Goal: Task Accomplishment & Management: Use online tool/utility

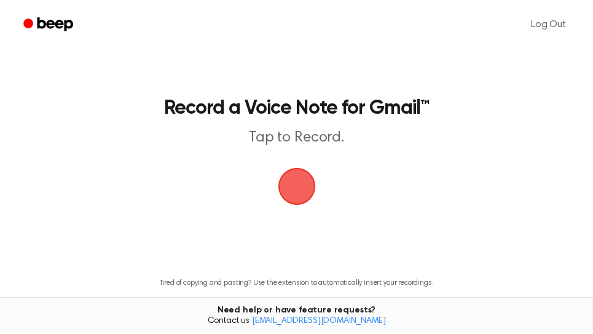
click at [293, 187] on span "button" at bounding box center [297, 186] width 34 height 34
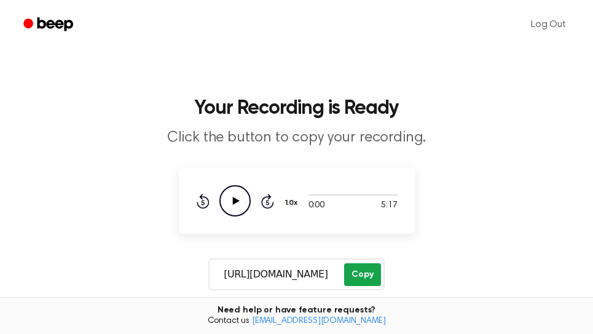
click at [359, 275] on button "Copy" at bounding box center [362, 274] width 36 height 23
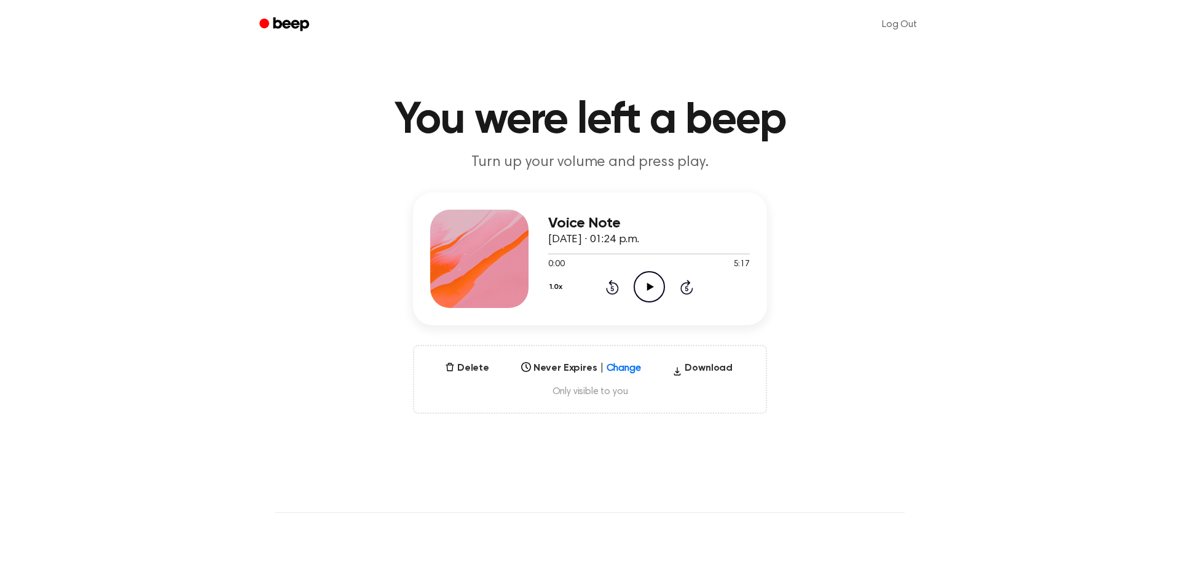
click at [648, 288] on icon at bounding box center [650, 287] width 7 height 8
click at [734, 253] on div at bounding box center [649, 253] width 202 height 1
click at [688, 286] on icon "Skip 5 seconds" at bounding box center [687, 287] width 14 height 16
click at [688, 289] on icon at bounding box center [686, 288] width 3 height 5
click at [647, 285] on icon "Play Audio" at bounding box center [649, 286] width 31 height 31
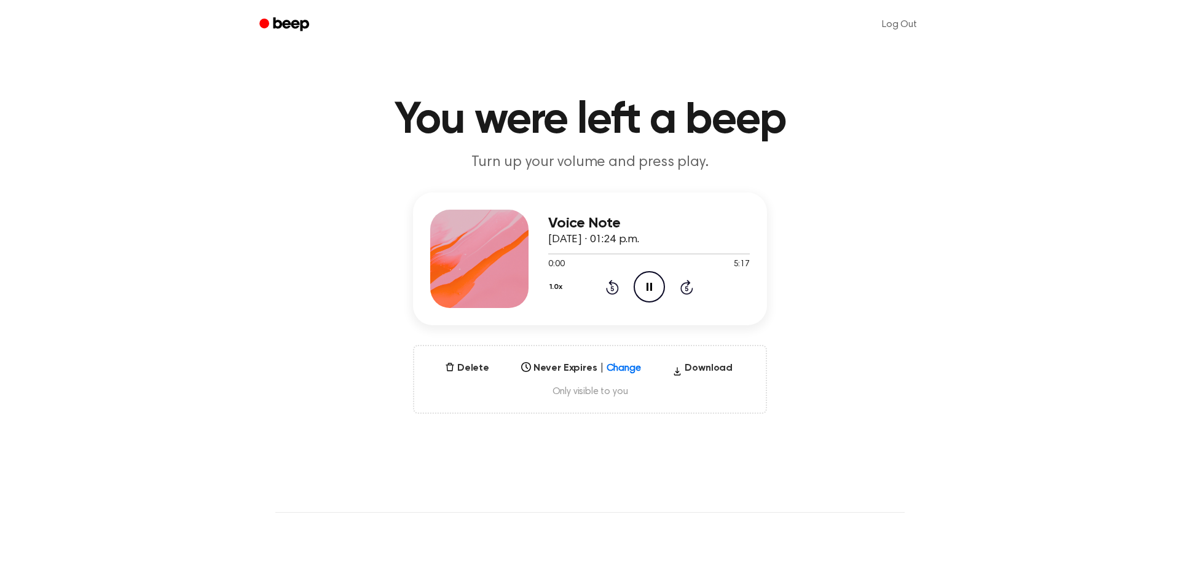
click at [649, 286] on icon "Pause Audio" at bounding box center [649, 286] width 31 height 31
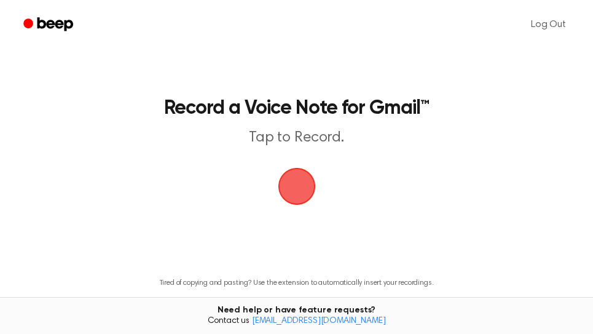
click at [299, 192] on span "button" at bounding box center [296, 186] width 37 height 37
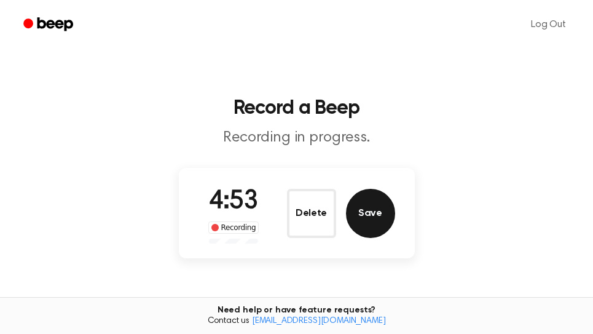
click at [372, 221] on button "Save" at bounding box center [370, 213] width 49 height 49
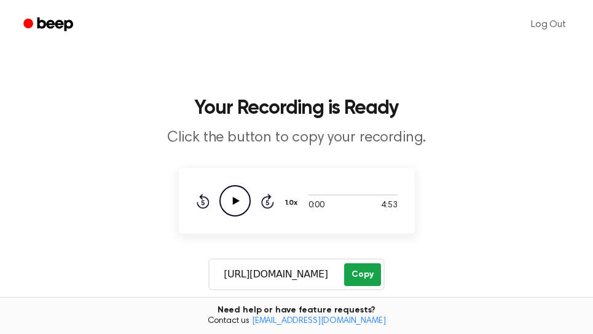
click at [364, 269] on button "Copy" at bounding box center [362, 274] width 36 height 23
